Goal: Task Accomplishment & Management: Use online tool/utility

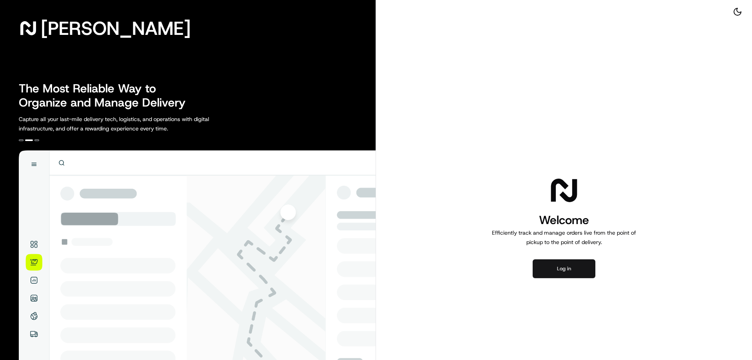
click at [550, 273] on button "Log in" at bounding box center [564, 268] width 63 height 19
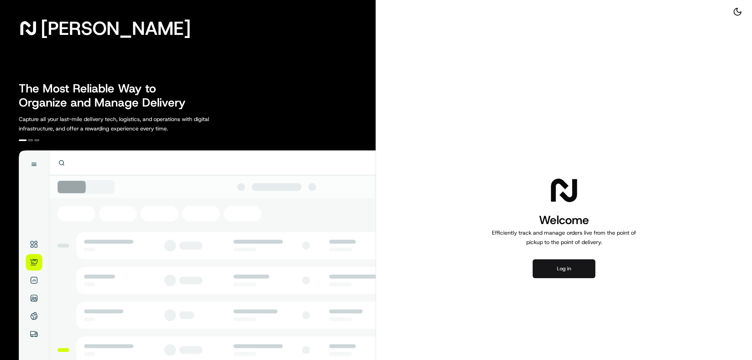
click at [571, 263] on button "Log in" at bounding box center [564, 268] width 63 height 19
